Goal: Task Accomplishment & Management: Manage account settings

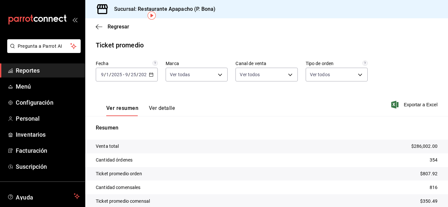
scroll to position [30, 0]
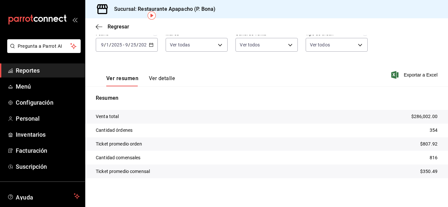
click at [150, 45] on icon "button" at bounding box center [151, 45] width 5 height 5
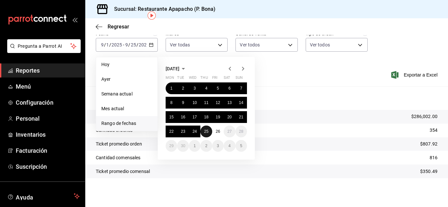
click at [209, 129] on button "25" at bounding box center [205, 132] width 11 height 12
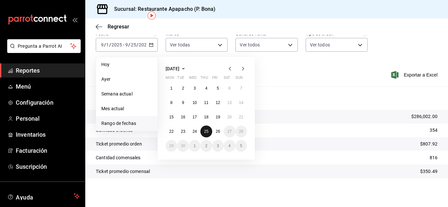
click at [209, 129] on button "25" at bounding box center [205, 132] width 11 height 12
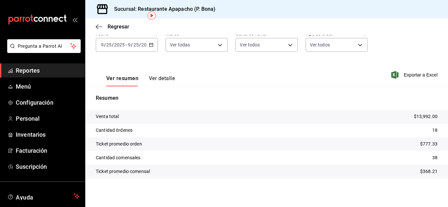
click at [150, 44] on icon "button" at bounding box center [151, 45] width 5 height 5
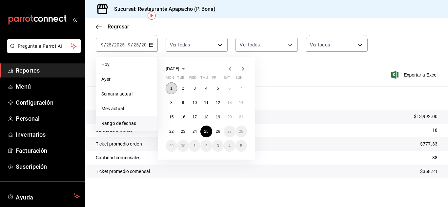
click at [174, 86] on button "1" at bounding box center [171, 89] width 11 height 12
click at [219, 134] on abbr "26" at bounding box center [218, 131] width 4 height 5
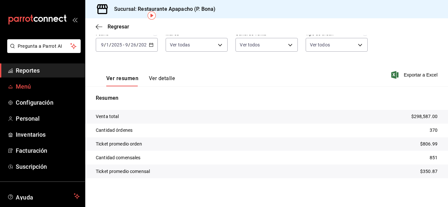
click at [30, 83] on span "Menú" at bounding box center [48, 86] width 64 height 9
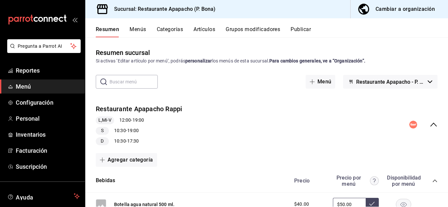
click at [201, 27] on button "Artículos" at bounding box center [204, 31] width 22 height 11
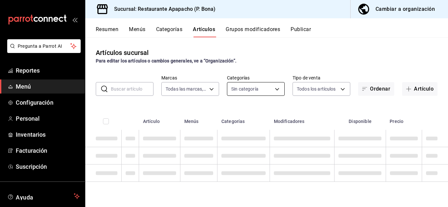
type input "17ef9b2f-93a0-4517-9203-4f940e40e8eb"
click at [263, 91] on body "Pregunta a Parrot AI Reportes Menú Configuración Personal Inventarios Facturaci…" at bounding box center [224, 103] width 448 height 207
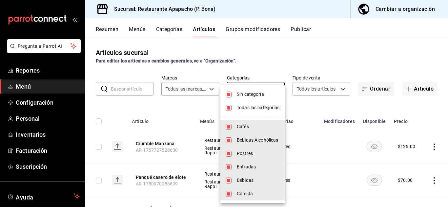
type input "5d720cb7-0a05-4963-9aea-63cfd9829d86,bac7ea99-5405-41b5-9f18-3f0f9af16b27,9432e…"
click at [226, 95] on input "checkbox" at bounding box center [229, 95] width 6 height 6
checkbox input "false"
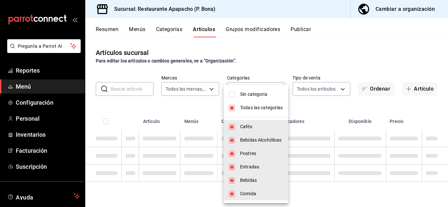
click at [230, 107] on input "checkbox" at bounding box center [232, 108] width 6 height 6
checkbox input "false"
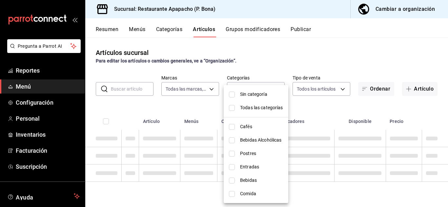
checkbox input "false"
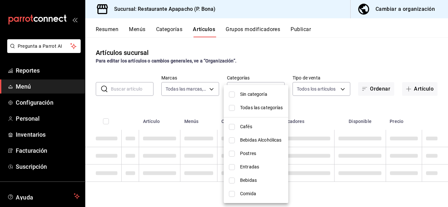
checkbox input "false"
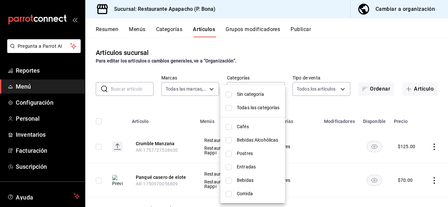
click at [255, 139] on span "Bebidas Alcohólicas" at bounding box center [258, 140] width 43 height 7
type input "bac7ea99-5405-41b5-9f18-3f0f9af16b27"
checkbox input "true"
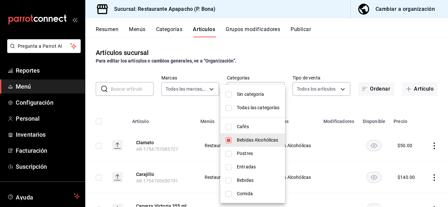
click at [411, 116] on div at bounding box center [224, 103] width 448 height 207
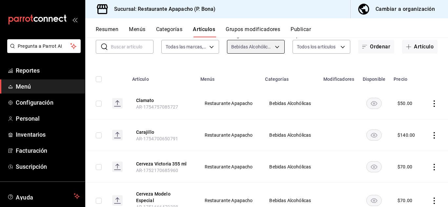
scroll to position [55, 0]
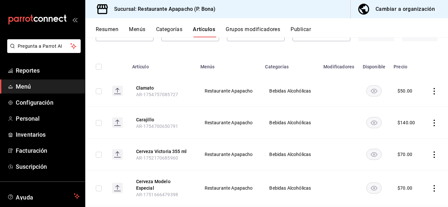
click at [431, 155] on icon "actions" at bounding box center [434, 155] width 7 height 7
click at [404, 162] on span "Editar" at bounding box center [409, 163] width 17 height 7
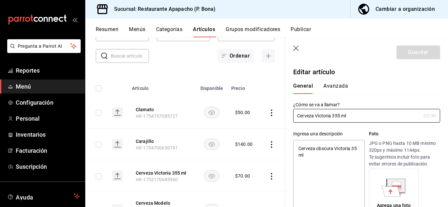
type textarea "x"
type input "$70.00"
radio input "false"
radio input "true"
click at [293, 49] on icon "button" at bounding box center [296, 49] width 7 height 7
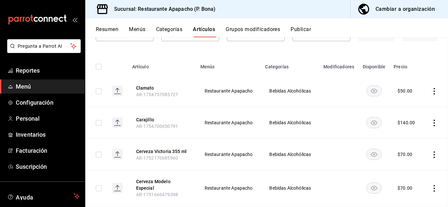
scroll to position [33, 0]
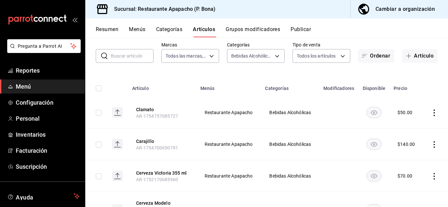
click at [431, 178] on icon "actions" at bounding box center [434, 176] width 7 height 7
click at [407, 178] on span "Duplicar" at bounding box center [409, 176] width 17 height 7
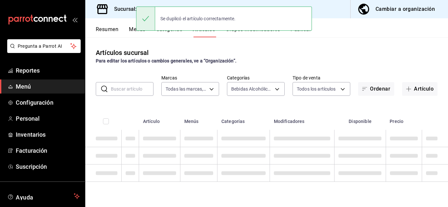
scroll to position [0, 0]
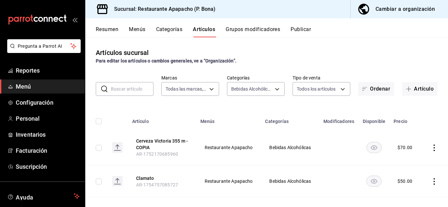
click at [431, 149] on icon "actions" at bounding box center [434, 148] width 7 height 7
click at [408, 163] on span "Editar" at bounding box center [409, 163] width 17 height 7
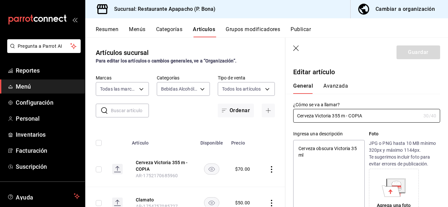
type textarea "x"
type input "$70.00"
radio input "false"
radio input "true"
drag, startPoint x: 344, startPoint y: 114, endPoint x: 404, endPoint y: 121, distance: 60.4
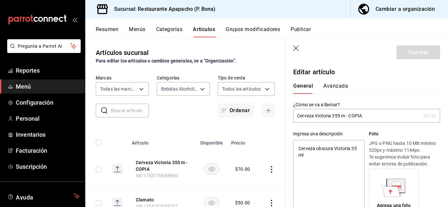
click at [404, 121] on input "Cerveza Victoria 355 m - COPIA" at bounding box center [357, 115] width 128 height 13
type input "Cerveza Victoria 355 m"
type textarea "x"
type input "Cerveza Victori 355 m"
type textarea "x"
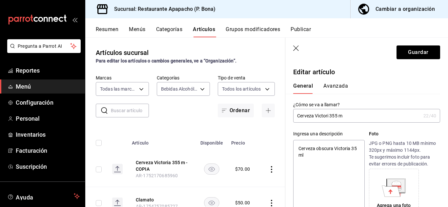
type input "Cerveza [PERSON_NAME] 355 m"
type textarea "x"
type input "Cerveza Victo 355 m"
type textarea "x"
type input "Cerveza Vict 355 m"
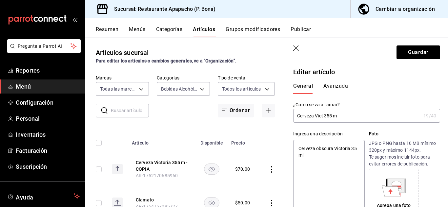
type textarea "x"
type input "Cerveza Vic 355 m"
type textarea "x"
type input "Cerveza Vi 355 m"
type textarea "x"
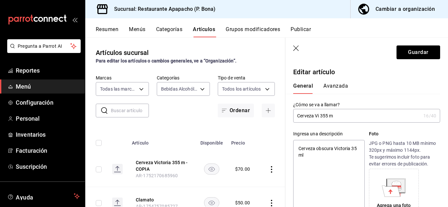
type input "Cerveza V 355 m"
type textarea "x"
type input "Cerveza 355 m"
type textarea "x"
type input "Cerveza 355 m"
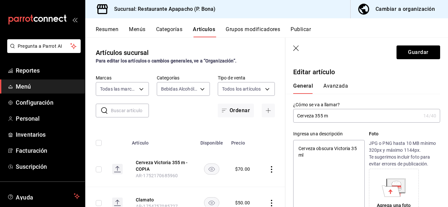
type textarea "x"
type input "Cerveza 355 m"
type textarea "x"
type input "Cerveza C 355 m"
type textarea "x"
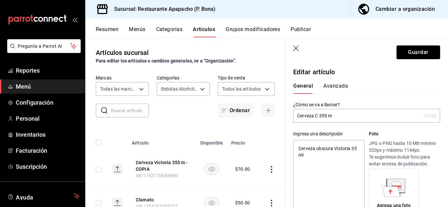
type input "Cerveza Co 355 m"
type textarea "x"
type input "Cerveza Coro 355 m"
type textarea "x"
type input "Cerveza Coron 355 m"
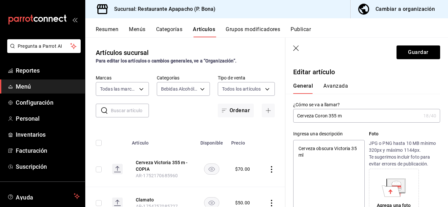
type textarea "x"
type input "Cerveza Corona 355 m"
type textarea "x"
click at [374, 121] on input "Cerveza Corona 355 m" at bounding box center [357, 115] width 128 height 13
type input "Cerveza Corona 355 ml"
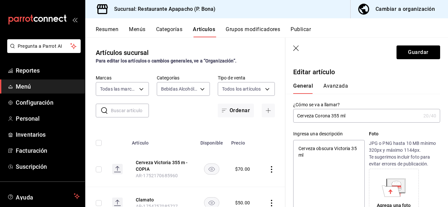
type textarea "x"
type input "Cerveza Corona 355 ml"
type textarea "x"
click at [350, 149] on textarea "Cerveza obscura Victoria 35 ml" at bounding box center [328, 179] width 71 height 79
type textarea "Cerveza obscura Victori 35 ml"
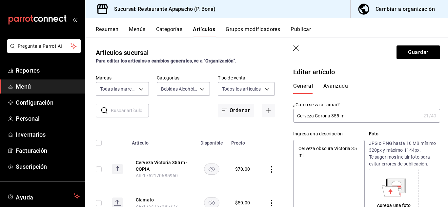
type textarea "x"
type textarea "Cerveza ob 35 ml"
type textarea "x"
type textarea "Cerveza o 35 ml"
type textarea "x"
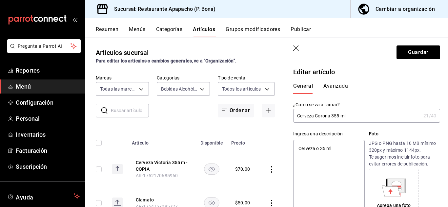
type textarea "Cerveza 35 ml"
type textarea "x"
type textarea "Cerveza cl 35 ml"
type textarea "x"
type textarea "Cerveza cla 35 ml"
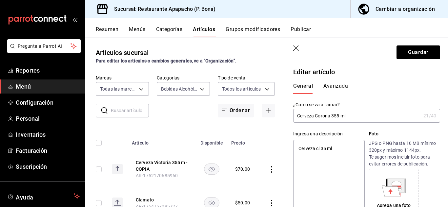
type textarea "x"
type textarea "Cerveza clar 35 ml"
type textarea "x"
type textarea "Cerveza clara 35 ml"
type textarea "x"
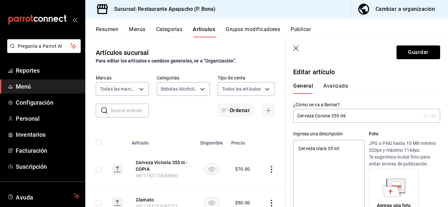
type textarea "Cerveza clara 35 ml"
type textarea "x"
type textarea "Cerveza clara C 35 ml"
type textarea "x"
type textarea "Cerveza clara Cor 35 ml"
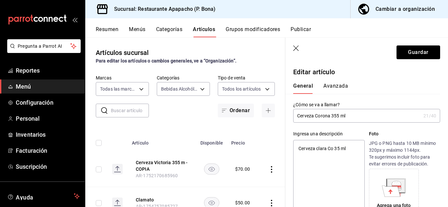
type textarea "x"
type textarea "Cerveza [PERSON_NAME] 35 ml"
type textarea "x"
type textarea "Cerveza [PERSON_NAME] 35 ml"
type textarea "x"
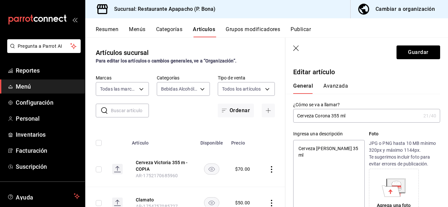
type textarea "Cerveza [PERSON_NAME] 35 ml"
type textarea "x"
click at [346, 146] on textarea "Cerveza [PERSON_NAME] 35 ml" at bounding box center [328, 179] width 71 height 79
type textarea "Cerveza [PERSON_NAME] 355 ml"
type textarea "x"
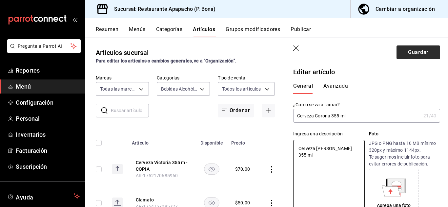
type textarea "Cerveza [PERSON_NAME] 355 ml"
drag, startPoint x: 411, startPoint y: 49, endPoint x: 407, endPoint y: 47, distance: 4.3
click at [409, 49] on button "Guardar" at bounding box center [418, 53] width 44 height 14
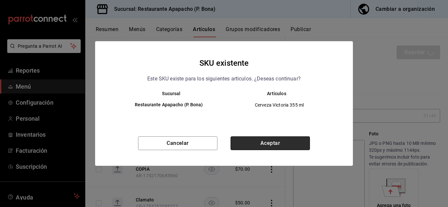
click at [277, 142] on button "Aceptar" at bounding box center [269, 144] width 79 height 14
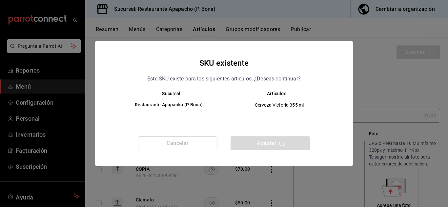
type textarea "x"
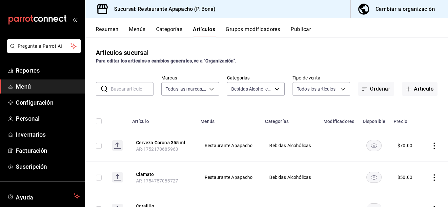
click at [295, 30] on button "Publicar" at bounding box center [300, 31] width 20 height 11
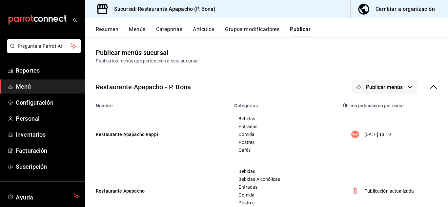
click at [401, 88] on button "Publicar menús" at bounding box center [384, 87] width 66 height 14
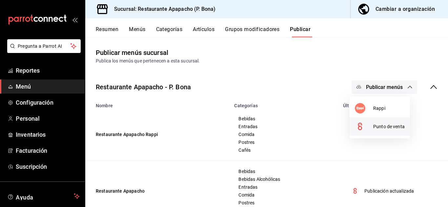
click at [383, 125] on span "Punto de venta" at bounding box center [388, 127] width 31 height 7
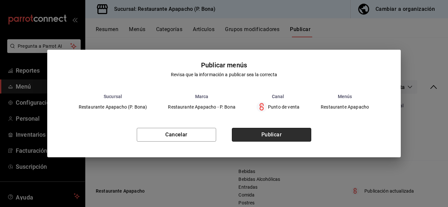
click at [275, 134] on button "Publicar" at bounding box center [271, 135] width 79 height 14
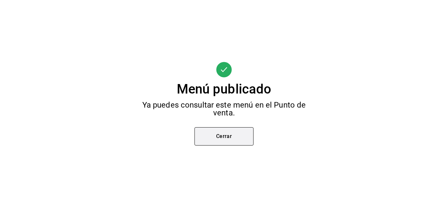
click at [233, 136] on button "Cerrar" at bounding box center [223, 137] width 59 height 18
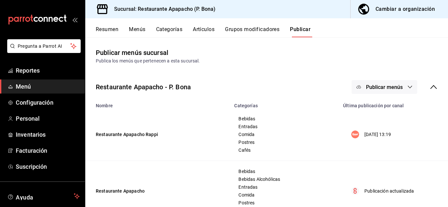
click at [321, 68] on main "Publicar menús sucursal Publica los menús que pertenecen a esta sucursal. Resta…" at bounding box center [266, 134] width 363 height 195
click at [174, 29] on button "Categorías" at bounding box center [169, 31] width 27 height 11
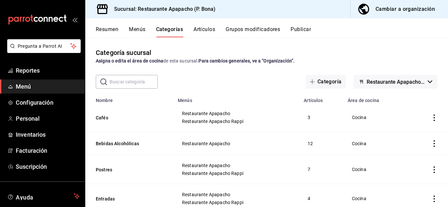
click at [207, 28] on button "Artículos" at bounding box center [204, 31] width 22 height 11
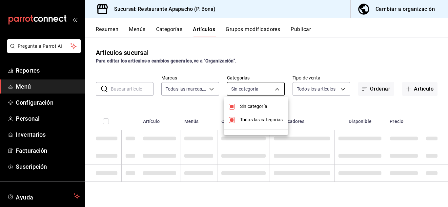
type input "17ef9b2f-93a0-4517-9203-4f940e40e8eb"
click at [259, 88] on body "Pregunta a Parrot AI Reportes Menú Configuración Personal Inventarios Facturaci…" at bounding box center [224, 103] width 448 height 207
type input "5d720cb7-0a05-4963-9aea-63cfd9829d86,bac7ea99-5405-41b5-9f18-3f0f9af16b27,9432e…"
checkbox input "true"
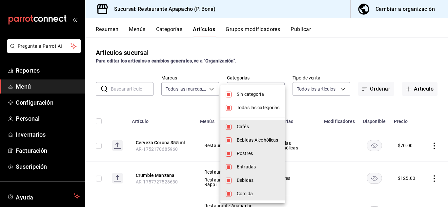
click at [226, 93] on input "checkbox" at bounding box center [229, 95] width 6 height 6
checkbox input "false"
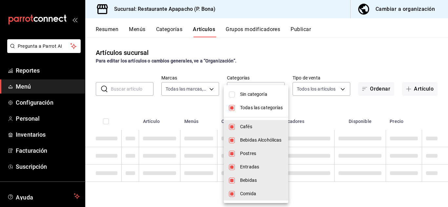
click at [229, 106] on input "checkbox" at bounding box center [232, 108] width 6 height 6
checkbox input "false"
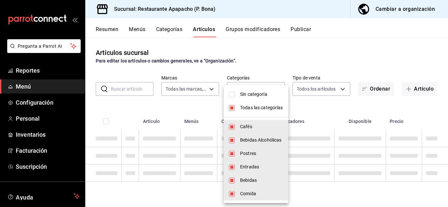
checkbox input "false"
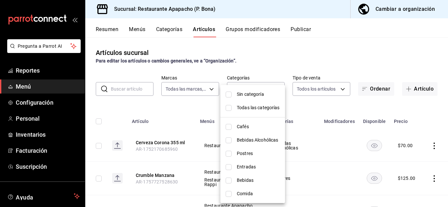
click at [247, 177] on span "Bebidas" at bounding box center [258, 180] width 43 height 7
type input "342502c9-a23f-4e49-88c1-2ec3c3e8bea7"
checkbox input "true"
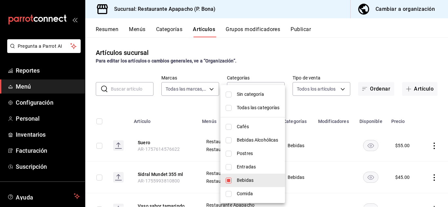
drag, startPoint x: 446, startPoint y: 77, endPoint x: 447, endPoint y: 102, distance: 24.9
click at [447, 102] on div at bounding box center [224, 103] width 448 height 207
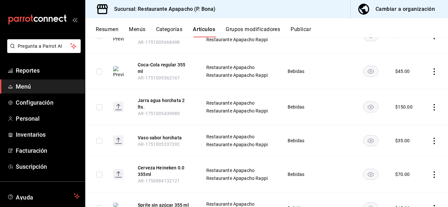
scroll to position [330, 0]
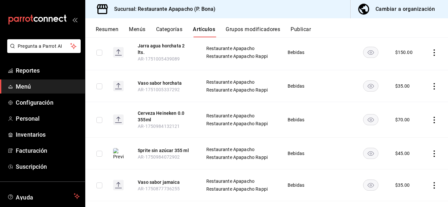
click at [431, 117] on icon "actions" at bounding box center [434, 120] width 7 height 7
click at [403, 157] on span "Eliminar" at bounding box center [409, 157] width 17 height 5
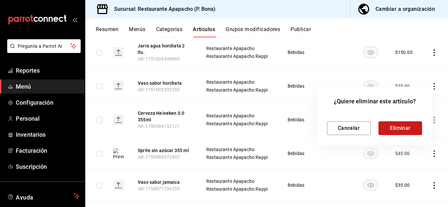
click at [399, 126] on button "Eliminar" at bounding box center [400, 129] width 44 height 14
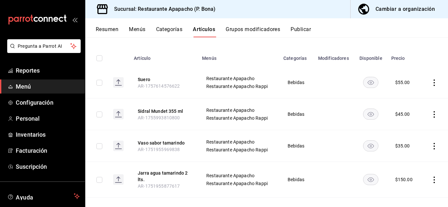
scroll to position [0, 0]
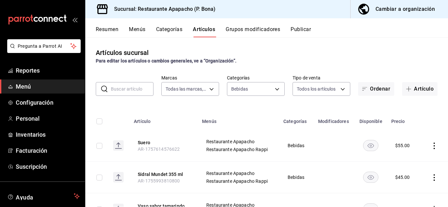
click at [302, 30] on button "Publicar" at bounding box center [300, 31] width 20 height 11
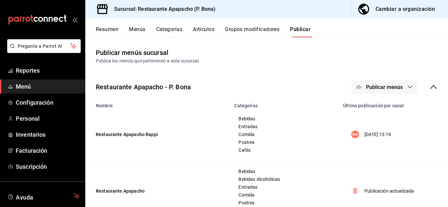
click at [399, 83] on button "Publicar menús" at bounding box center [384, 87] width 66 height 14
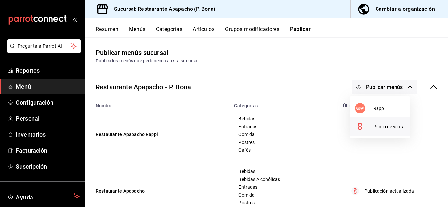
click at [385, 124] on span "Punto de venta" at bounding box center [388, 127] width 31 height 7
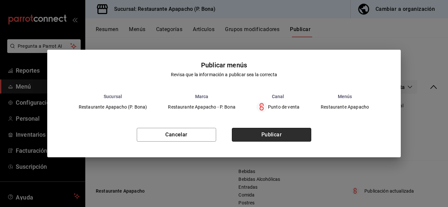
click at [280, 131] on button "Publicar" at bounding box center [271, 135] width 79 height 14
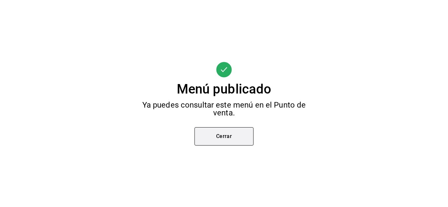
click at [226, 134] on button "Cerrar" at bounding box center [223, 137] width 59 height 18
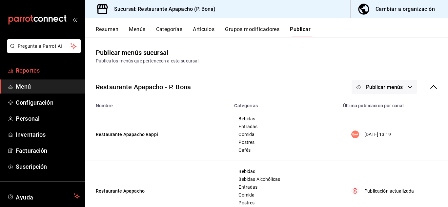
click at [28, 69] on span "Reportes" at bounding box center [48, 70] width 64 height 9
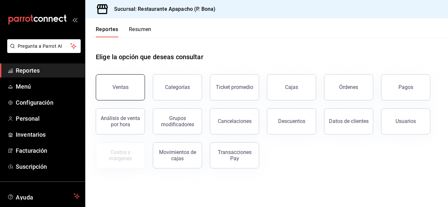
click at [118, 83] on button "Ventas" at bounding box center [120, 87] width 49 height 26
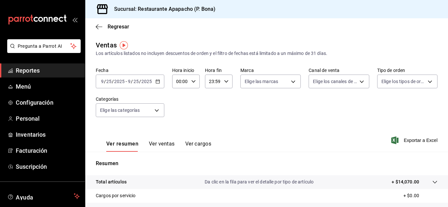
click at [158, 81] on icon "button" at bounding box center [157, 81] width 5 height 5
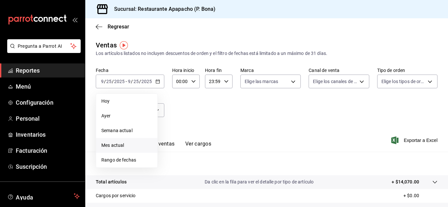
click at [115, 146] on span "Mes actual" at bounding box center [126, 145] width 51 height 7
